Goal: Information Seeking & Learning: Learn about a topic

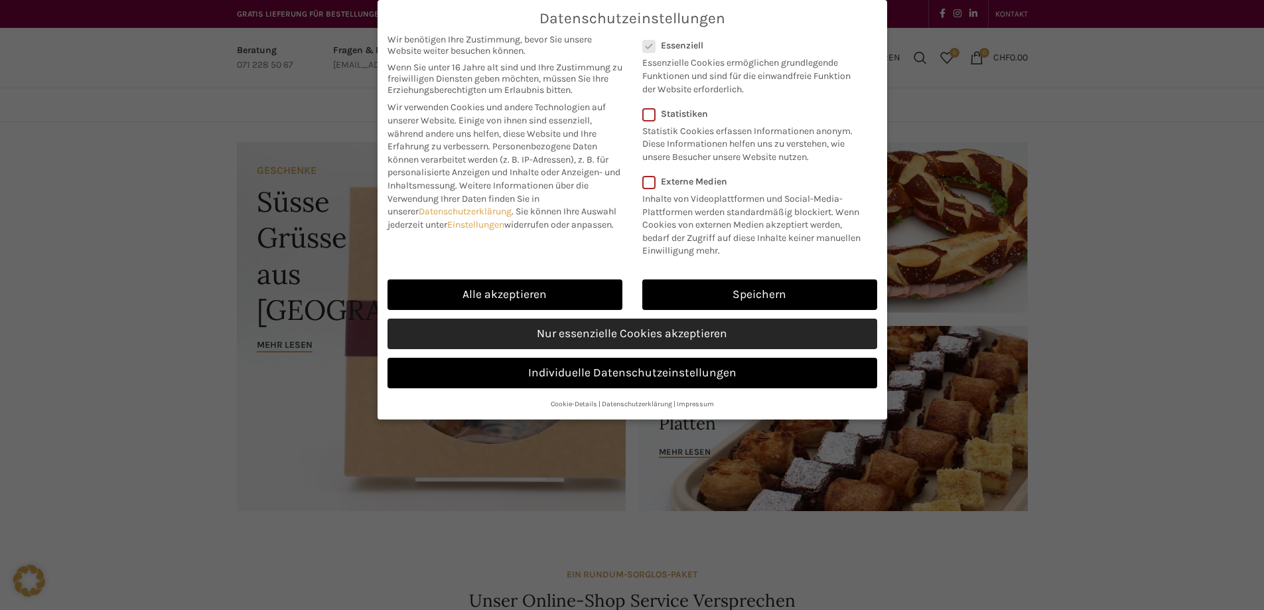
click at [570, 335] on link "Nur essenzielle Cookies akzeptieren" at bounding box center [633, 334] width 490 height 31
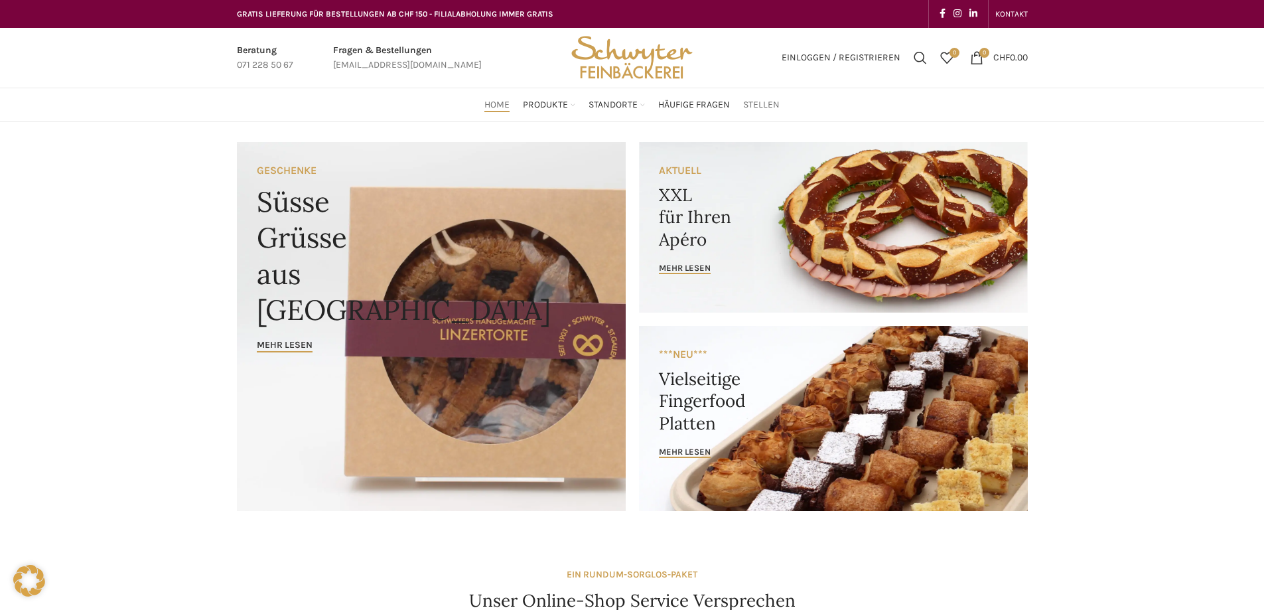
click at [762, 106] on span "Stellen" at bounding box center [761, 105] width 37 height 13
click at [755, 104] on span "Stellen" at bounding box center [761, 105] width 37 height 13
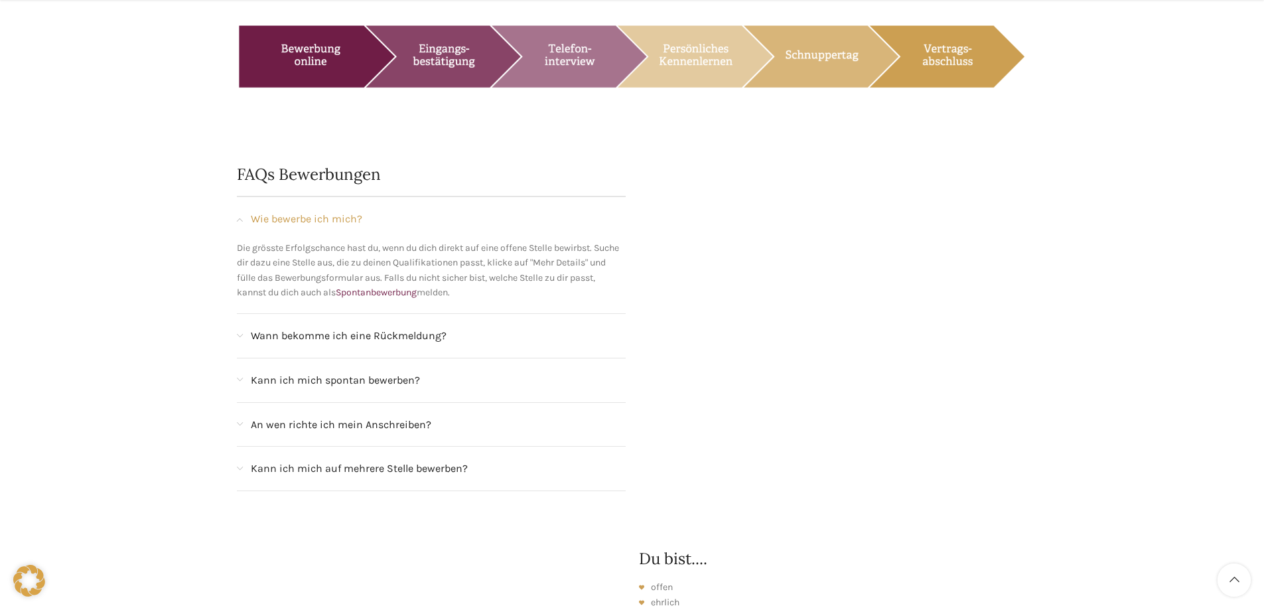
scroll to position [1328, 0]
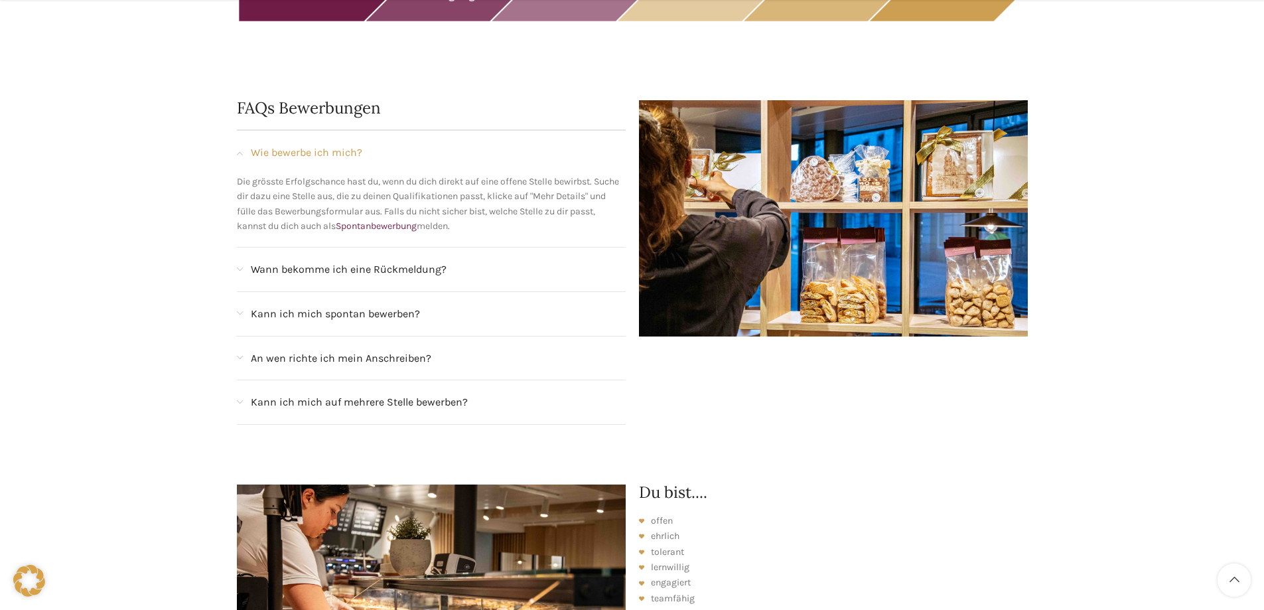
click at [269, 309] on div "Kann ich mich spontan bewerben?" at bounding box center [431, 314] width 389 height 44
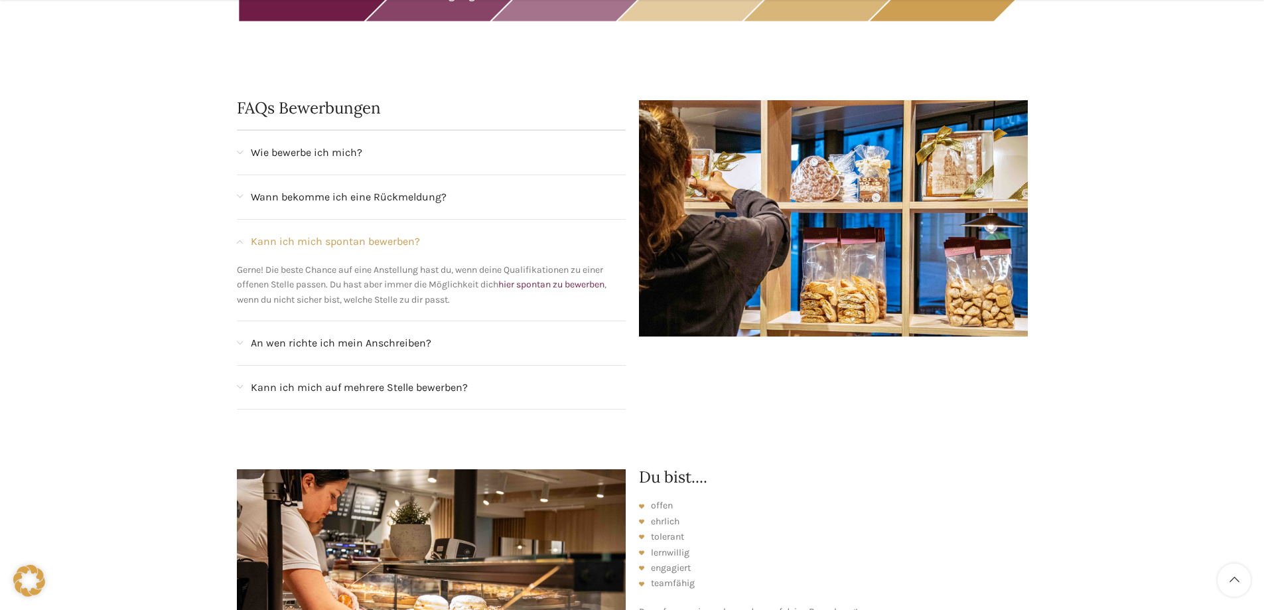
click at [297, 233] on span "Kann ich mich spontan bewerben?" at bounding box center [335, 241] width 169 height 17
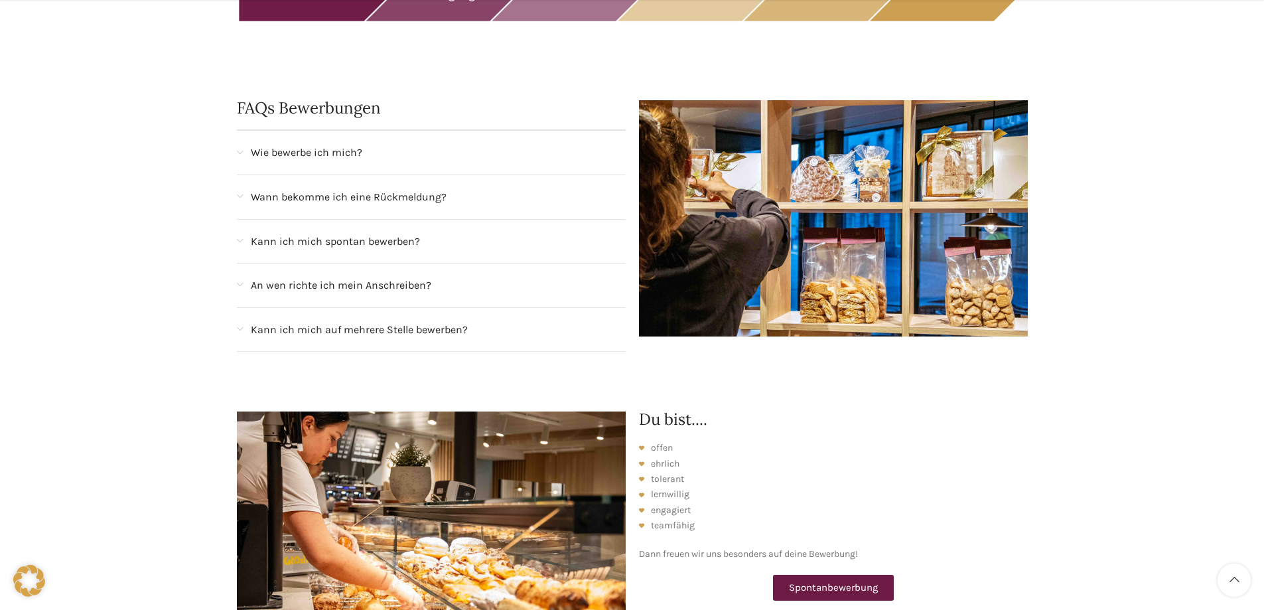
click at [281, 277] on span "An wen richte ich mein Anschreiben?" at bounding box center [341, 285] width 181 height 17
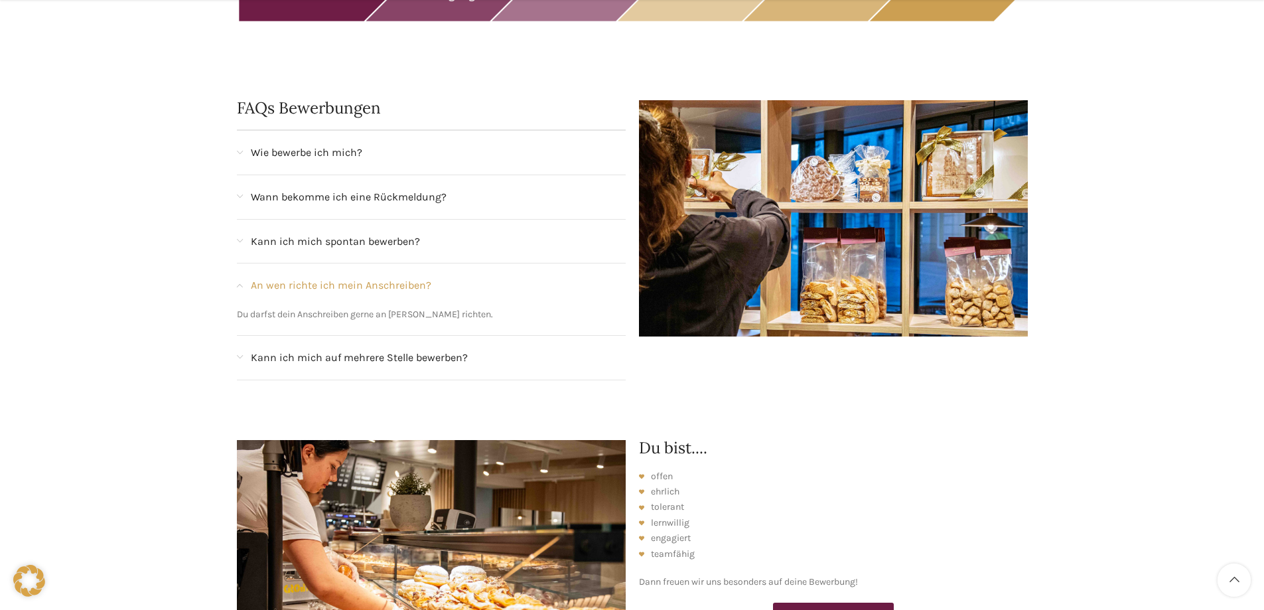
click at [278, 277] on span "An wen richte ich mein Anschreiben?" at bounding box center [341, 285] width 181 height 17
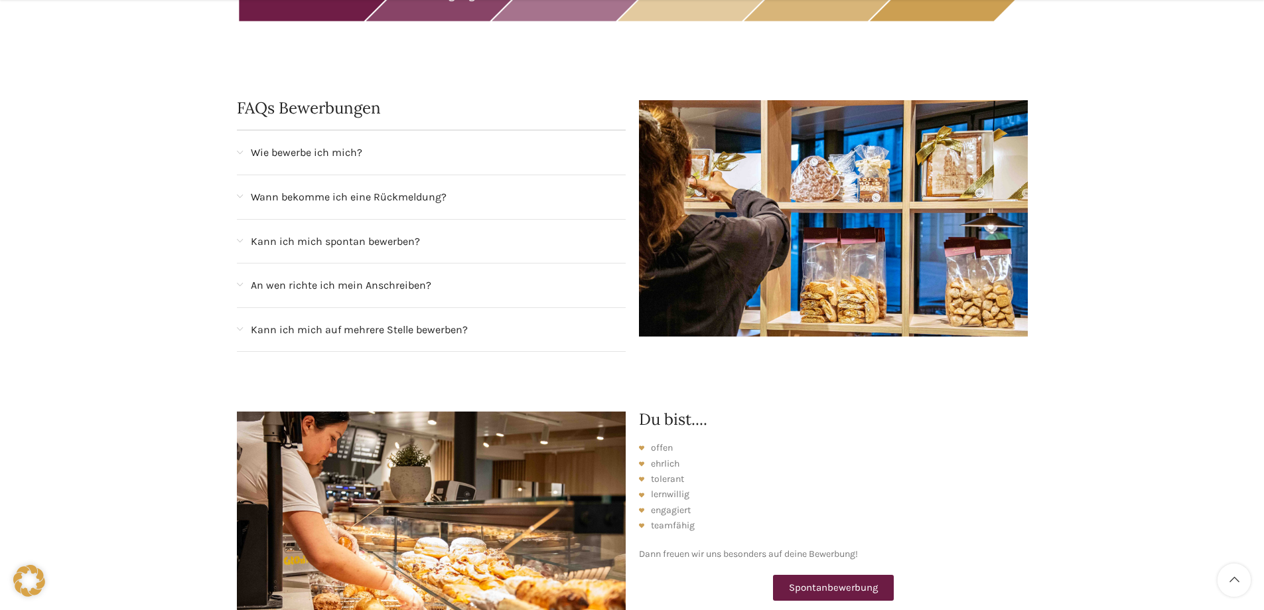
click at [293, 144] on span "Wie bewerbe ich mich?" at bounding box center [307, 152] width 112 height 17
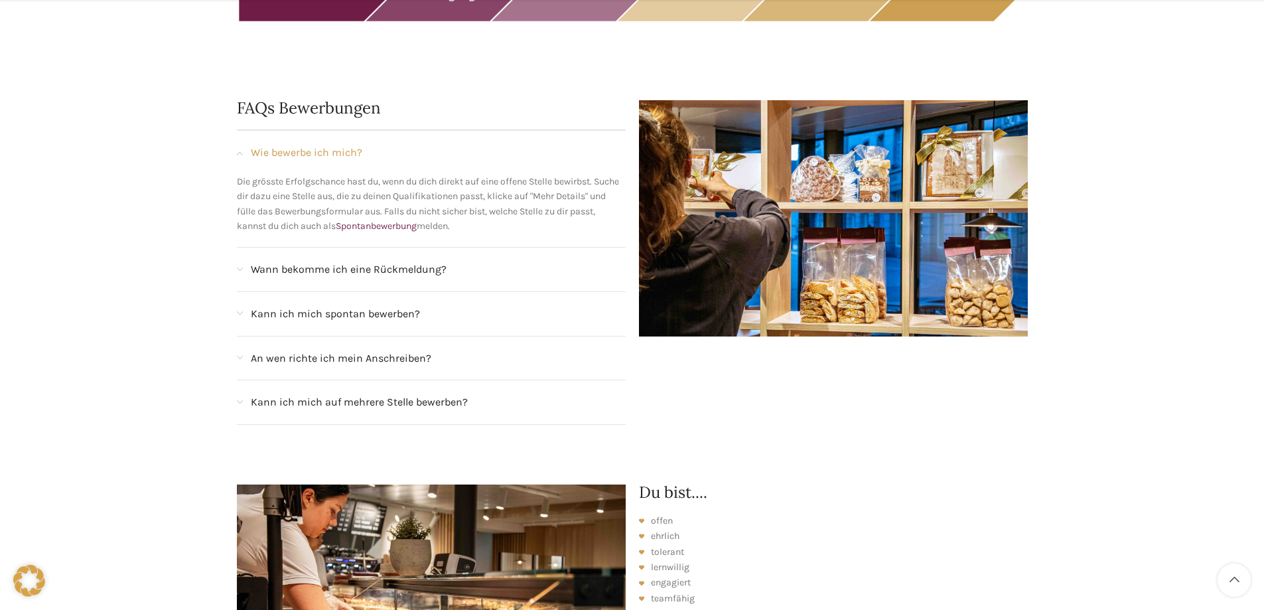
click at [290, 144] on span "Wie bewerbe ich mich?" at bounding box center [307, 152] width 112 height 17
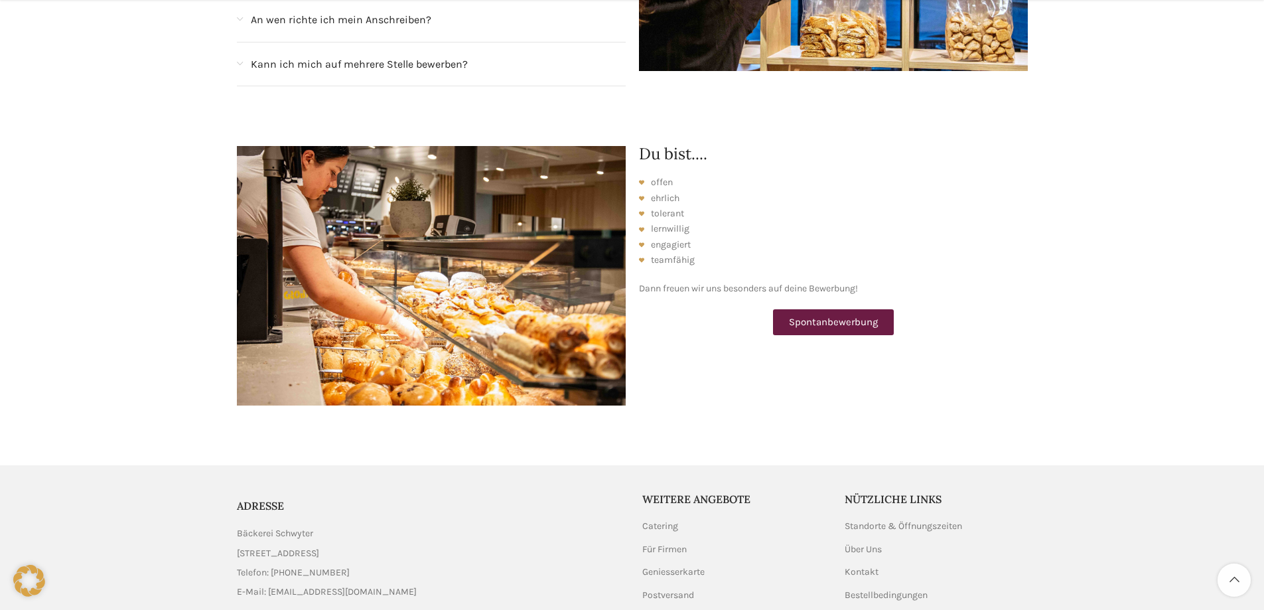
scroll to position [1683, 0]
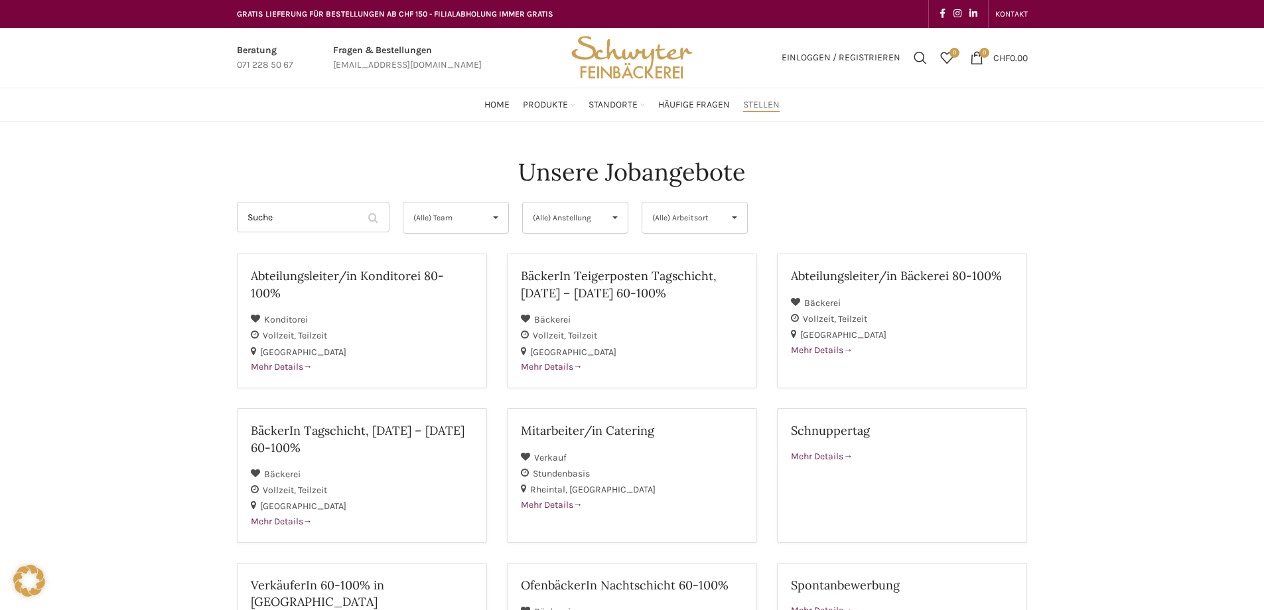
scroll to position [66, 0]
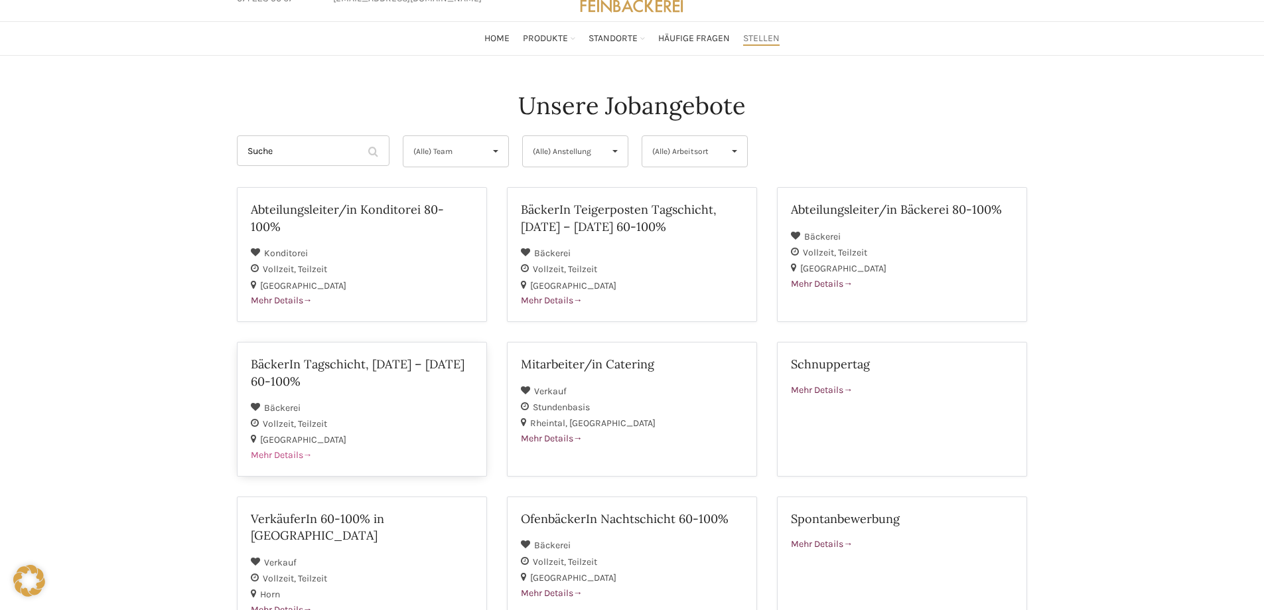
click at [329, 365] on h2 "BäckerIn Tagschicht, Montag – Freitag 60-100%" at bounding box center [362, 372] width 222 height 33
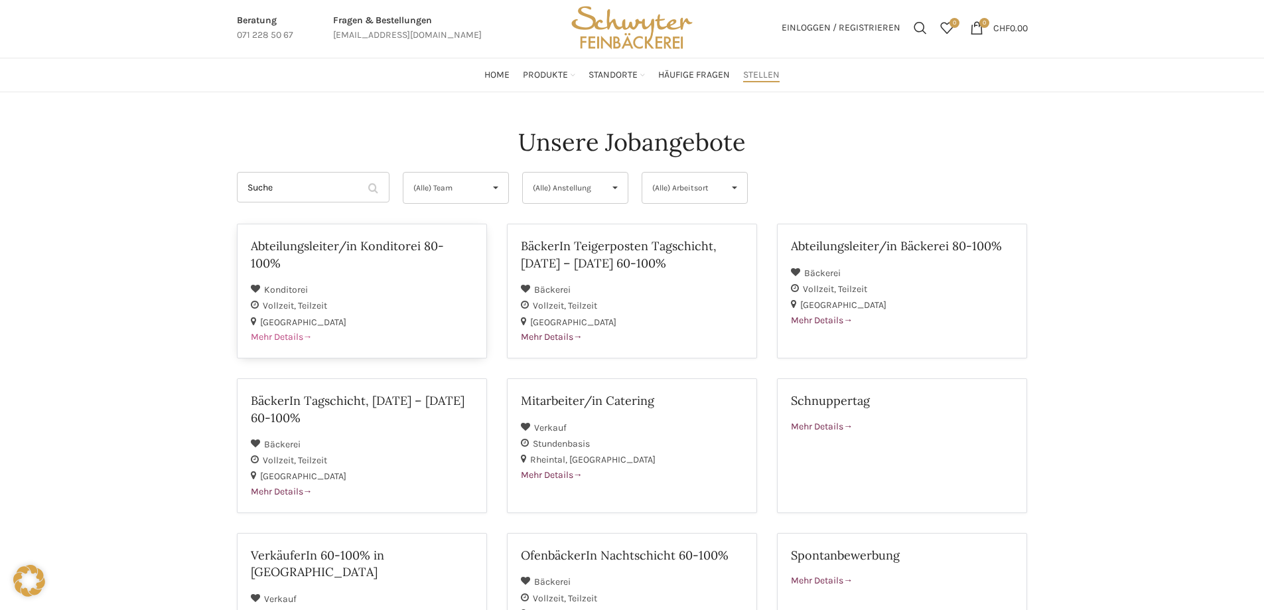
scroll to position [0, 0]
